Goal: Browse casually: Explore the website without a specific task or goal

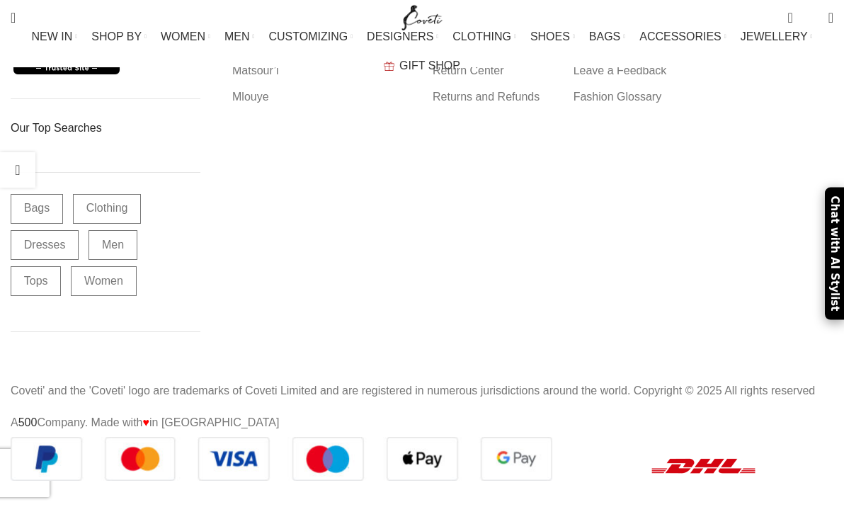
scroll to position [27028, 0]
